Goal: Task Accomplishment & Management: Manage account settings

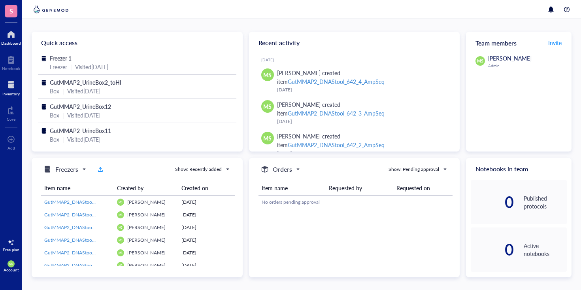
click at [13, 87] on div at bounding box center [10, 85] width 17 height 13
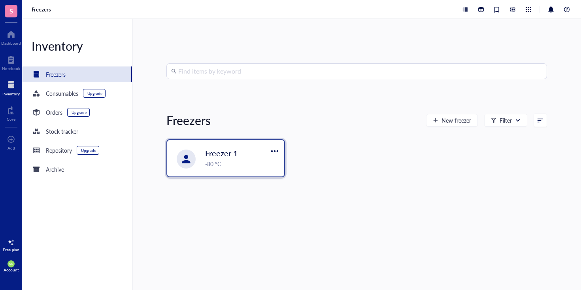
click at [232, 154] on span "Freezer 1" at bounding box center [221, 152] width 33 height 11
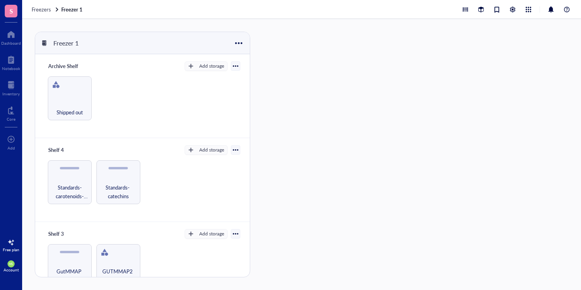
scroll to position [190, 0]
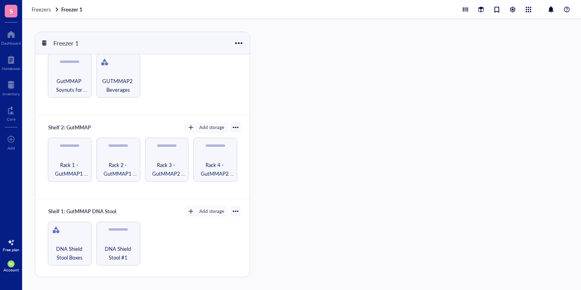
click at [234, 126] on div at bounding box center [236, 127] width 6 height 6
click at [213, 154] on div "Export" at bounding box center [207, 153] width 47 height 7
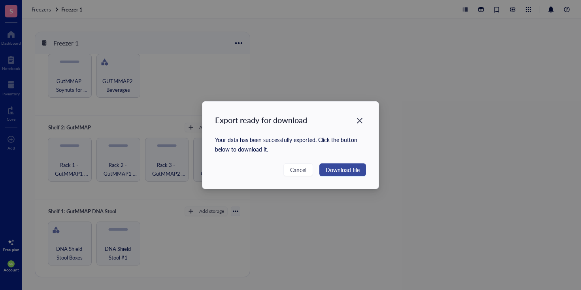
click at [349, 168] on span "Download file" at bounding box center [342, 169] width 34 height 9
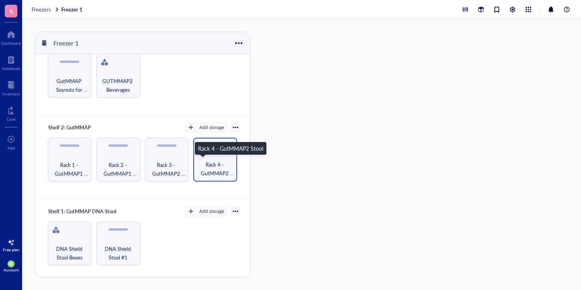
click at [214, 172] on span "Rack 4 - GutMMAP2 Stool" at bounding box center [215, 168] width 36 height 17
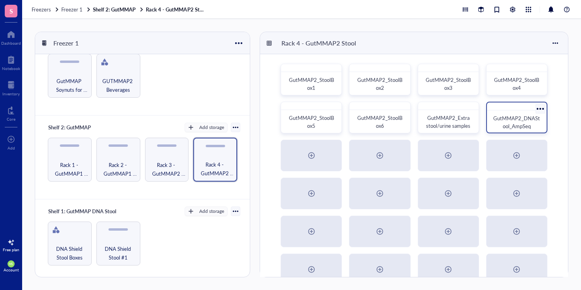
click at [504, 122] on span "GutMMAP2_DNAStool_AmpSeq" at bounding box center [516, 121] width 47 height 15
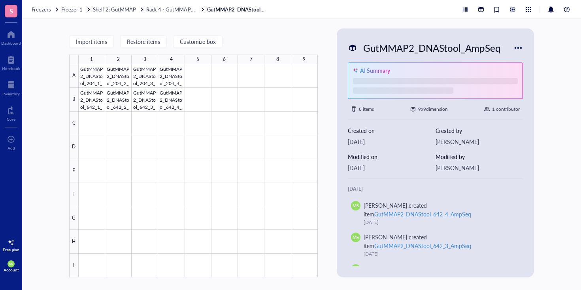
click at [444, 47] on div "GutMMAP2_DNAStool_AmpSeq" at bounding box center [431, 47] width 144 height 17
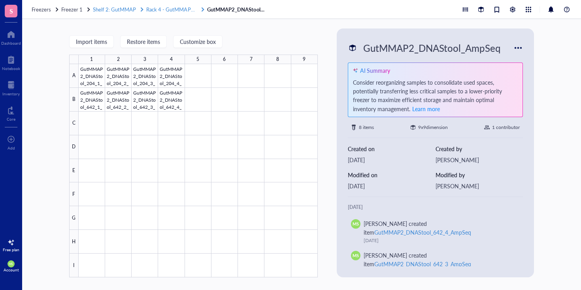
click at [178, 8] on span "Rack 4 - GutMMAP2 Stool" at bounding box center [176, 10] width 60 height 8
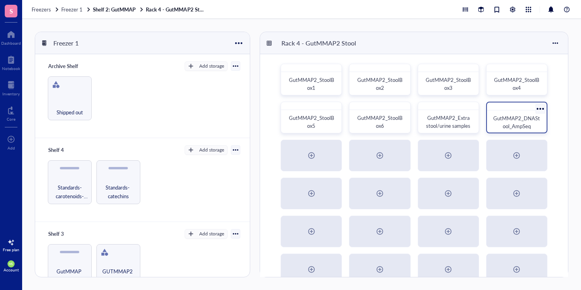
click at [540, 107] on div at bounding box center [539, 108] width 11 height 11
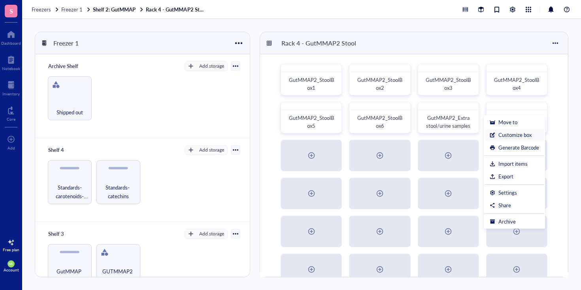
click at [521, 135] on div "Customize box" at bounding box center [514, 134] width 33 height 7
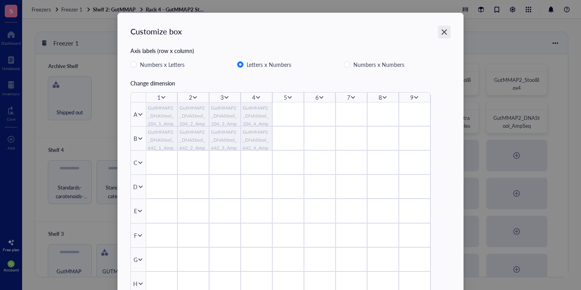
click at [442, 31] on icon "Close" at bounding box center [444, 32] width 8 height 8
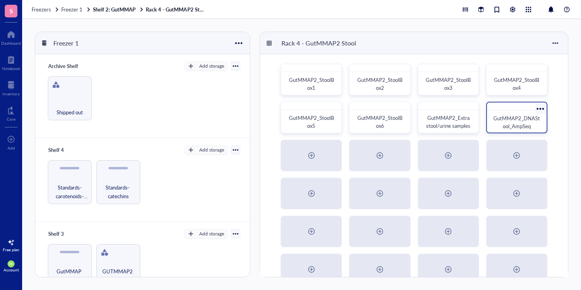
click at [542, 106] on div at bounding box center [539, 108] width 11 height 11
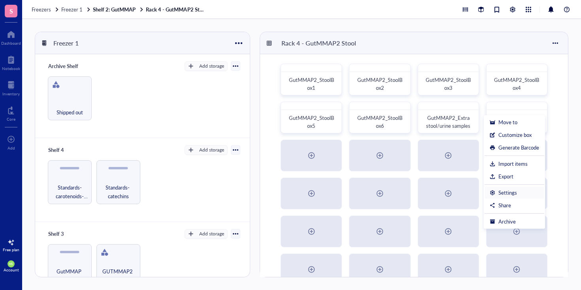
click at [512, 194] on div "Settings" at bounding box center [507, 192] width 19 height 7
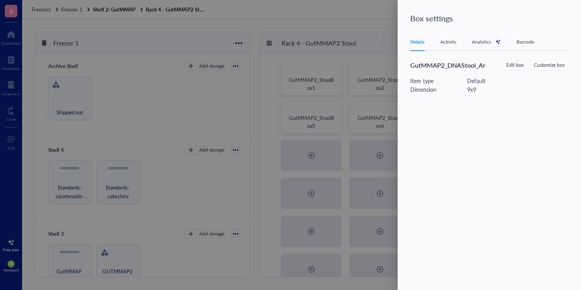
click at [457, 65] on span "GutMMAP2_DNAStool_AmpSeq" at bounding box center [456, 64] width 92 height 9
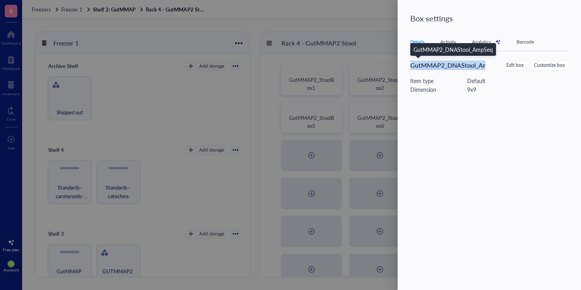
click at [457, 65] on span "GutMMAP2_DNAStool_AmpSeq" at bounding box center [456, 64] width 92 height 9
copy div "GutMMAP2_DNAStool_AmpSeq Edit box Customize box"
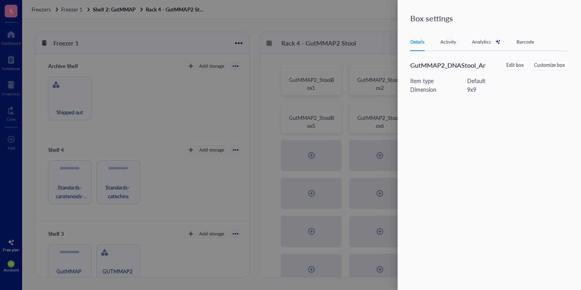
click at [500, 7] on div "Box settings Details Activity Analytics Barcode GutMMAP2_DNAStool_AmpSeq Edit b…" at bounding box center [488, 145] width 183 height 290
click at [395, 9] on div at bounding box center [290, 145] width 581 height 290
